Goal: Task Accomplishment & Management: Use online tool/utility

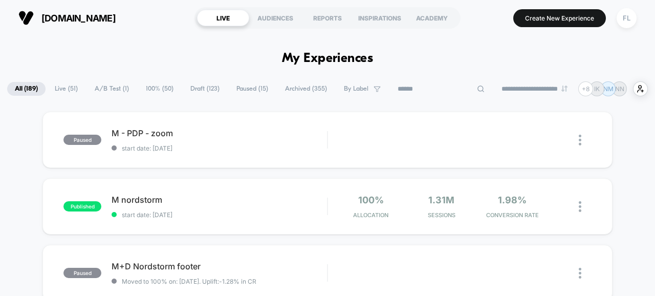
click at [419, 91] on input at bounding box center [441, 89] width 102 height 12
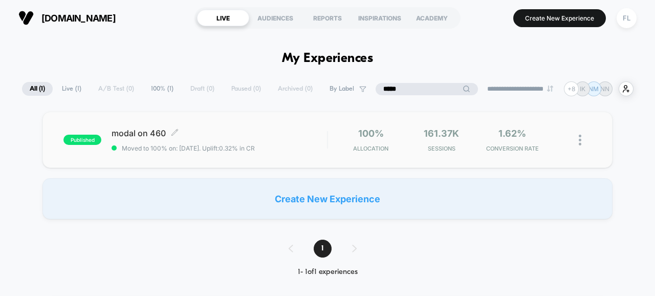
type input "*****"
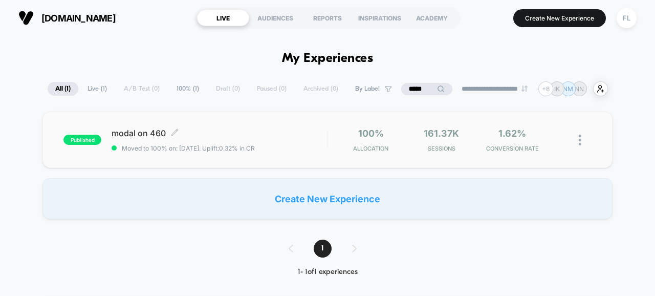
click at [154, 135] on span "modal on 460 Click to edit experience details" at bounding box center [219, 133] width 215 height 10
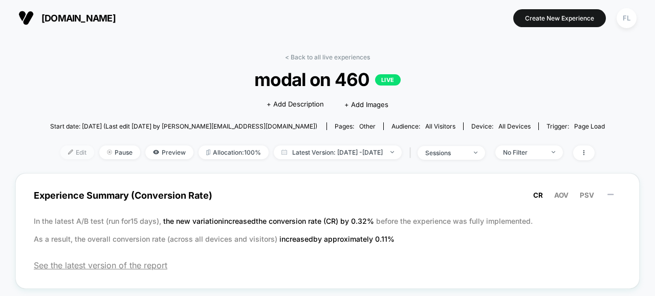
click at [72, 151] on span "Edit" at bounding box center [77, 152] width 34 height 14
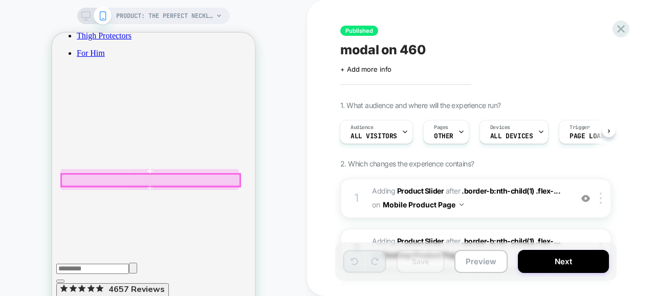
scroll to position [413, 0]
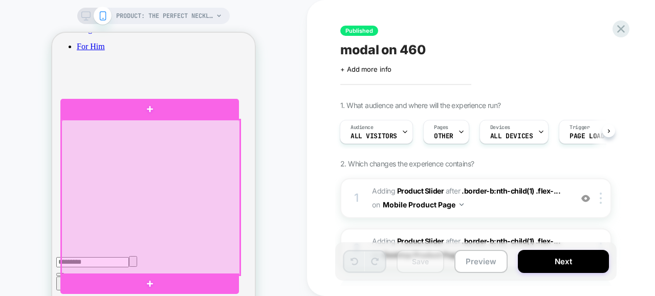
click at [163, 147] on div at bounding box center [150, 197] width 179 height 155
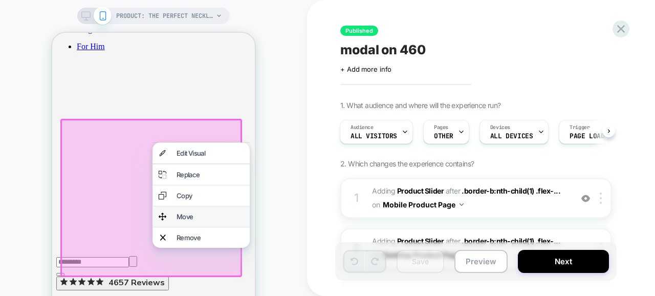
click at [190, 221] on div "Move" at bounding box center [210, 216] width 67 height 8
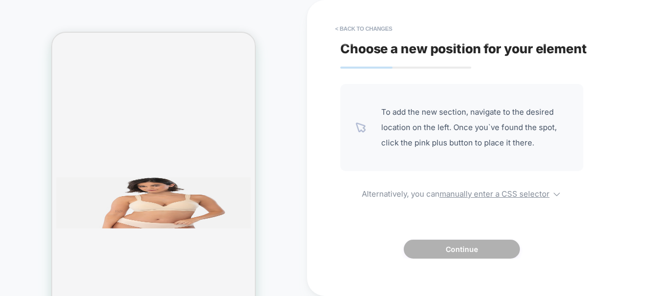
scroll to position [1032, 0]
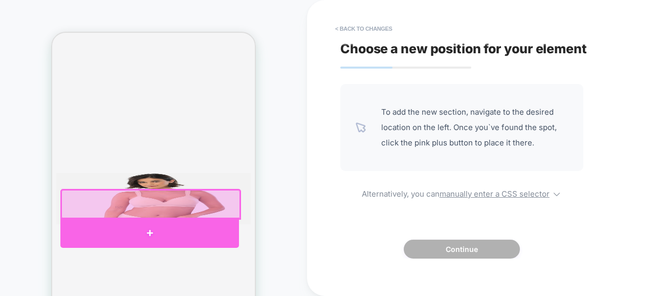
click at [148, 237] on div at bounding box center [149, 232] width 179 height 30
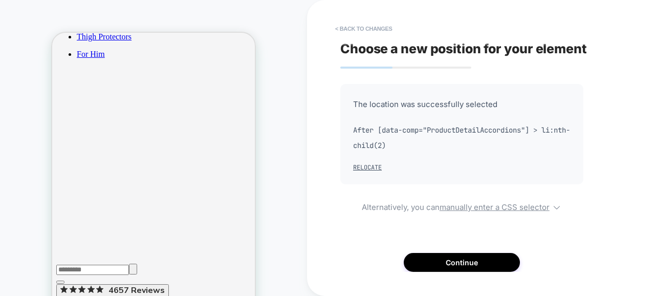
scroll to position [406, 0]
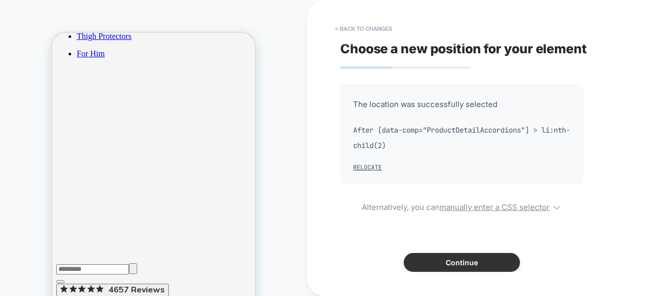
click at [453, 264] on button "Continue" at bounding box center [462, 262] width 116 height 19
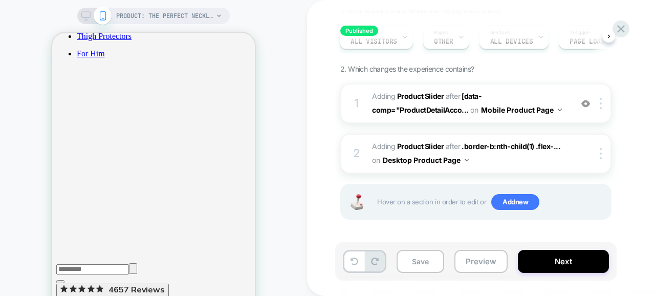
scroll to position [92, 0]
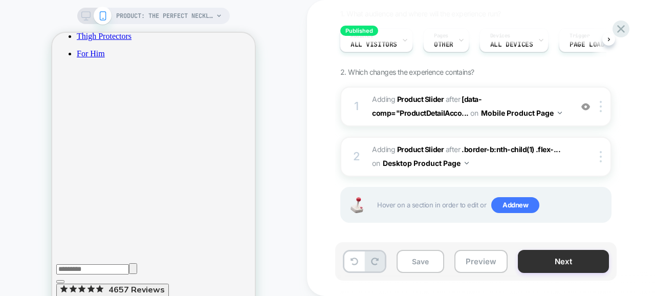
click at [558, 261] on button "Next" at bounding box center [563, 261] width 91 height 23
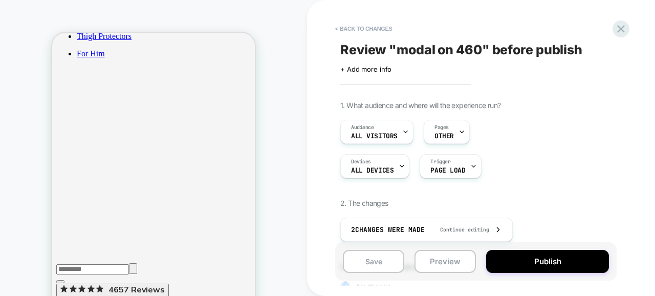
click at [558, 261] on button "Publish" at bounding box center [547, 261] width 123 height 23
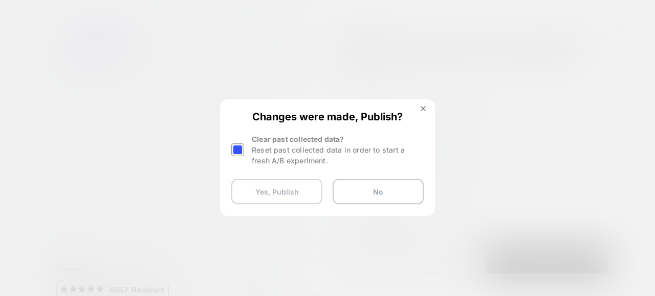
click at [307, 191] on button "Yes, Publish" at bounding box center [276, 192] width 91 height 26
